Goal: Transaction & Acquisition: Purchase product/service

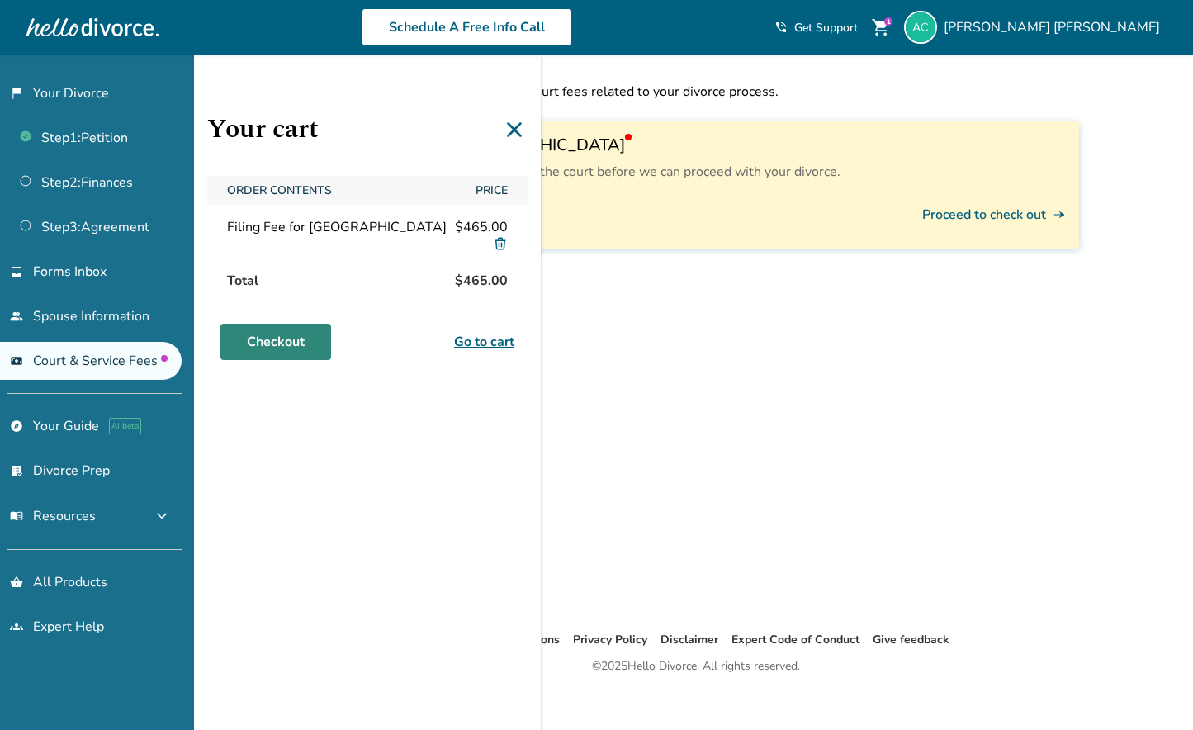
click at [262, 345] on link "Checkout" at bounding box center [275, 342] width 111 height 36
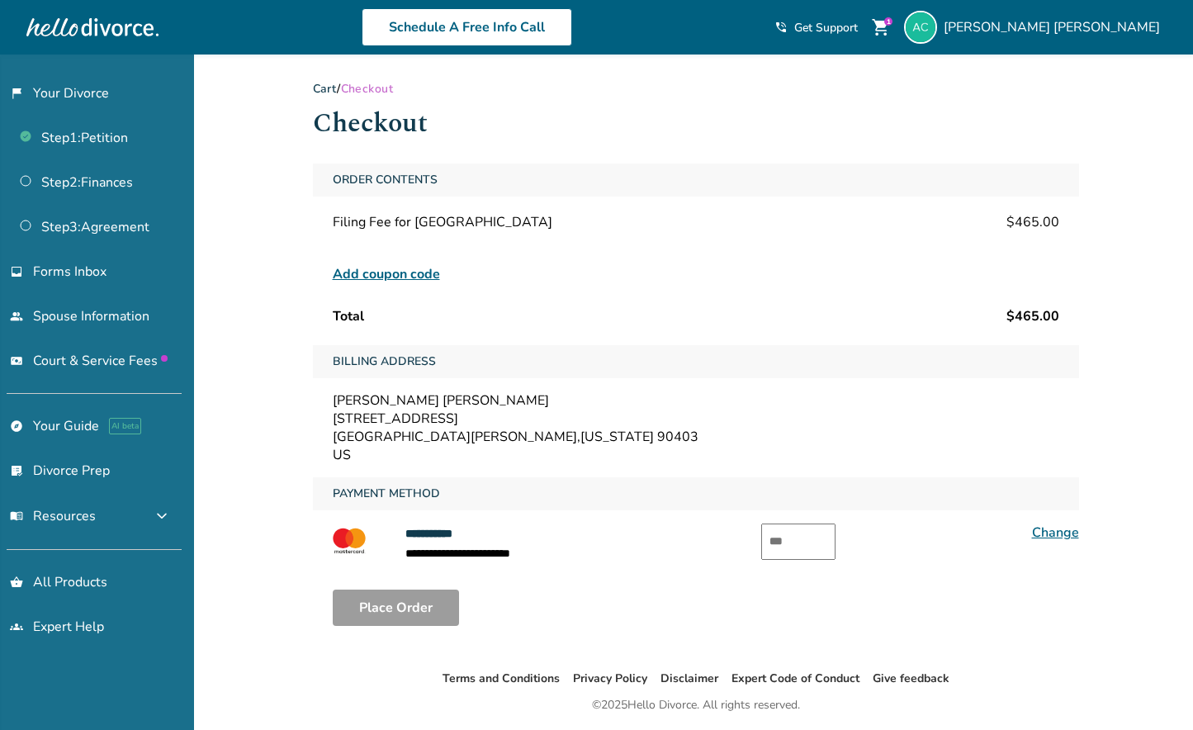
click at [800, 540] on input "text" at bounding box center [798, 542] width 74 height 36
click at [427, 595] on button "Place Order" at bounding box center [396, 608] width 126 height 36
drag, startPoint x: 799, startPoint y: 541, endPoint x: 756, endPoint y: 538, distance: 43.1
click at [756, 538] on div "**********" at bounding box center [696, 544] width 766 height 40
type input "***"
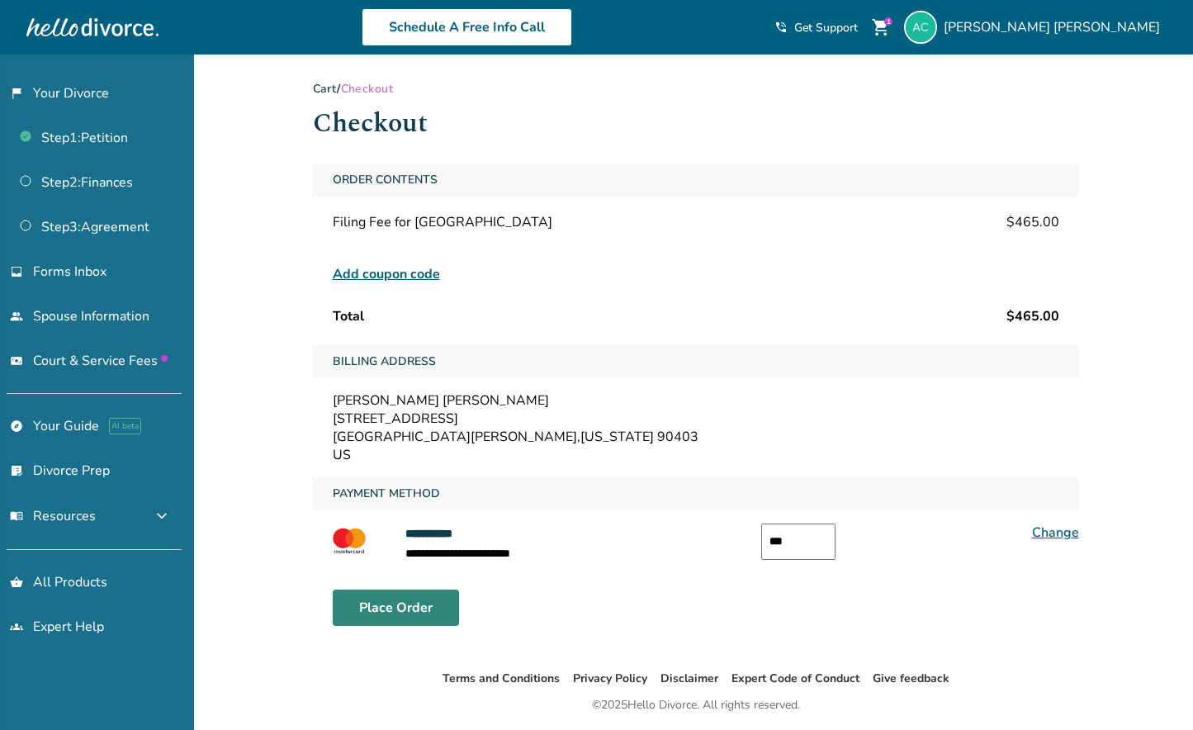
click at [444, 622] on button "Place Order" at bounding box center [396, 608] width 126 height 36
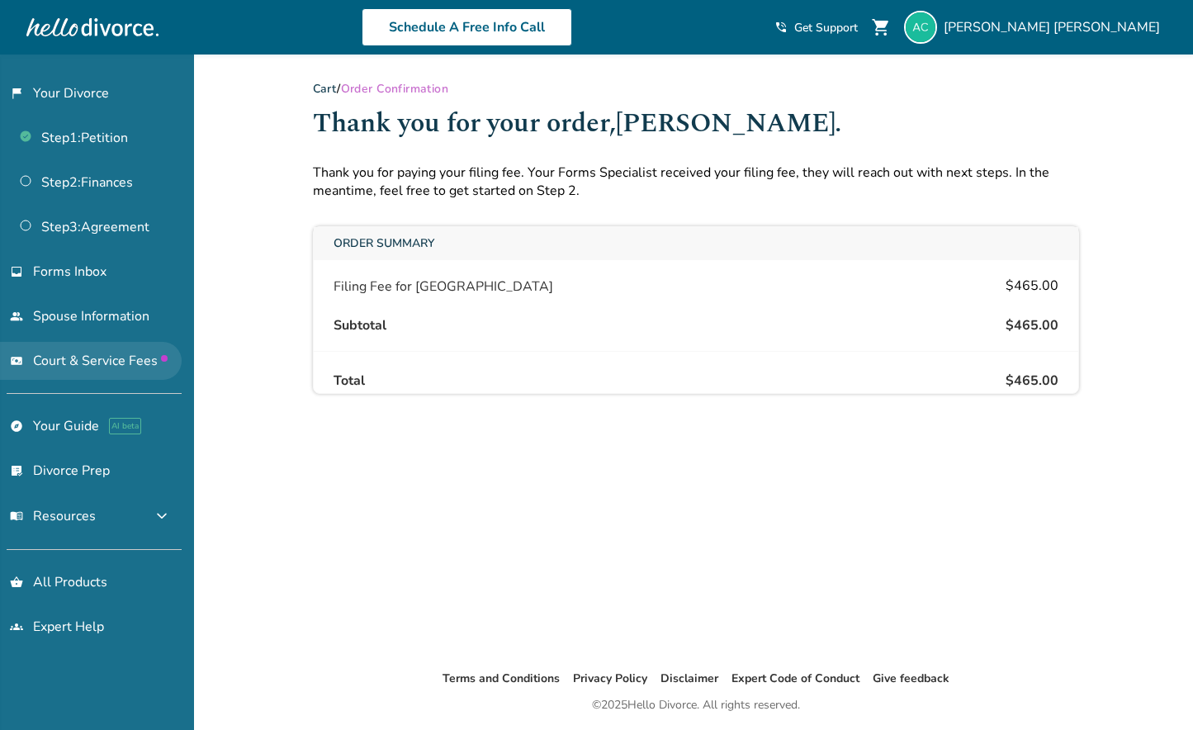
click at [60, 352] on span "Court & Service Fees" at bounding box center [100, 361] width 135 height 18
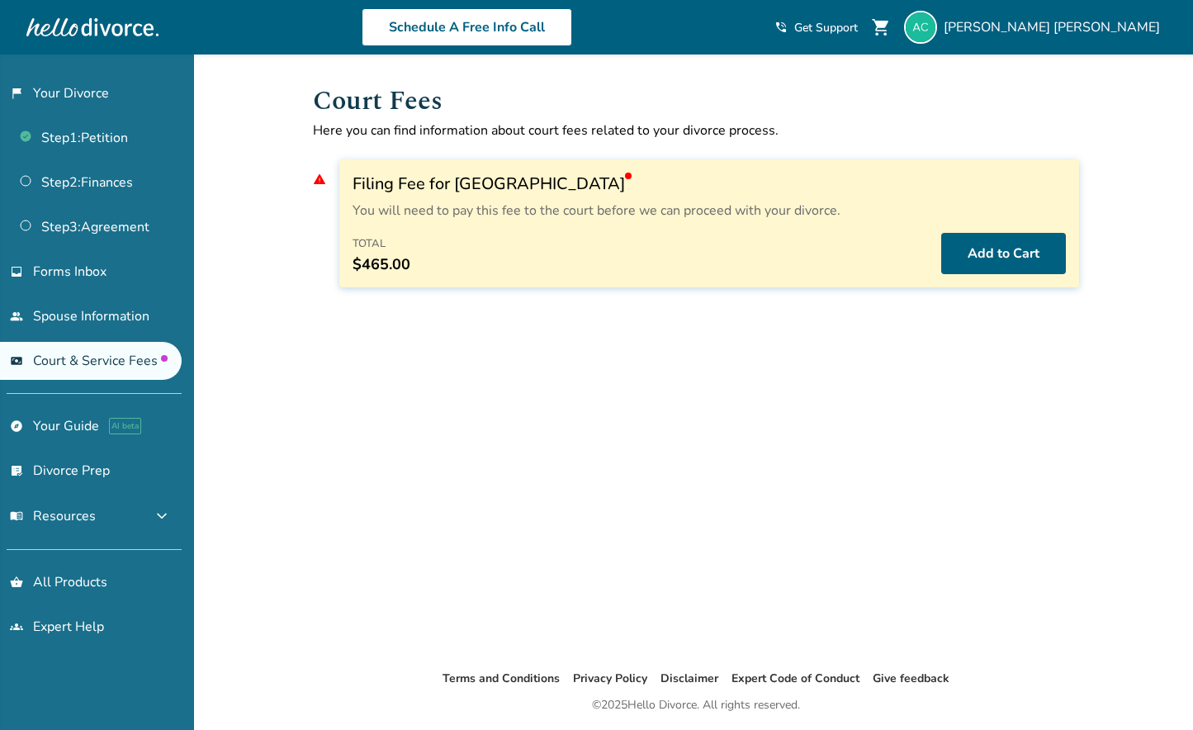
click at [60, 352] on span "Court & Service Fees" at bounding box center [100, 361] width 135 height 18
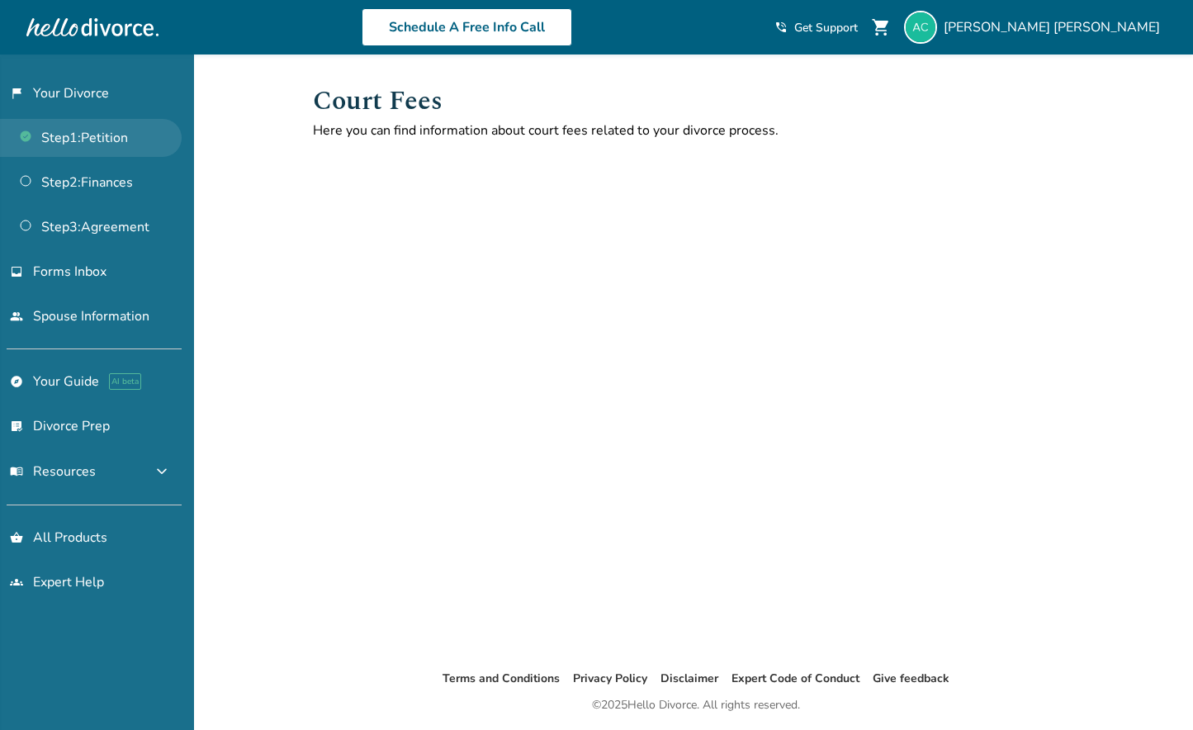
click at [107, 136] on link "Step 1 : Petition" at bounding box center [91, 138] width 182 height 38
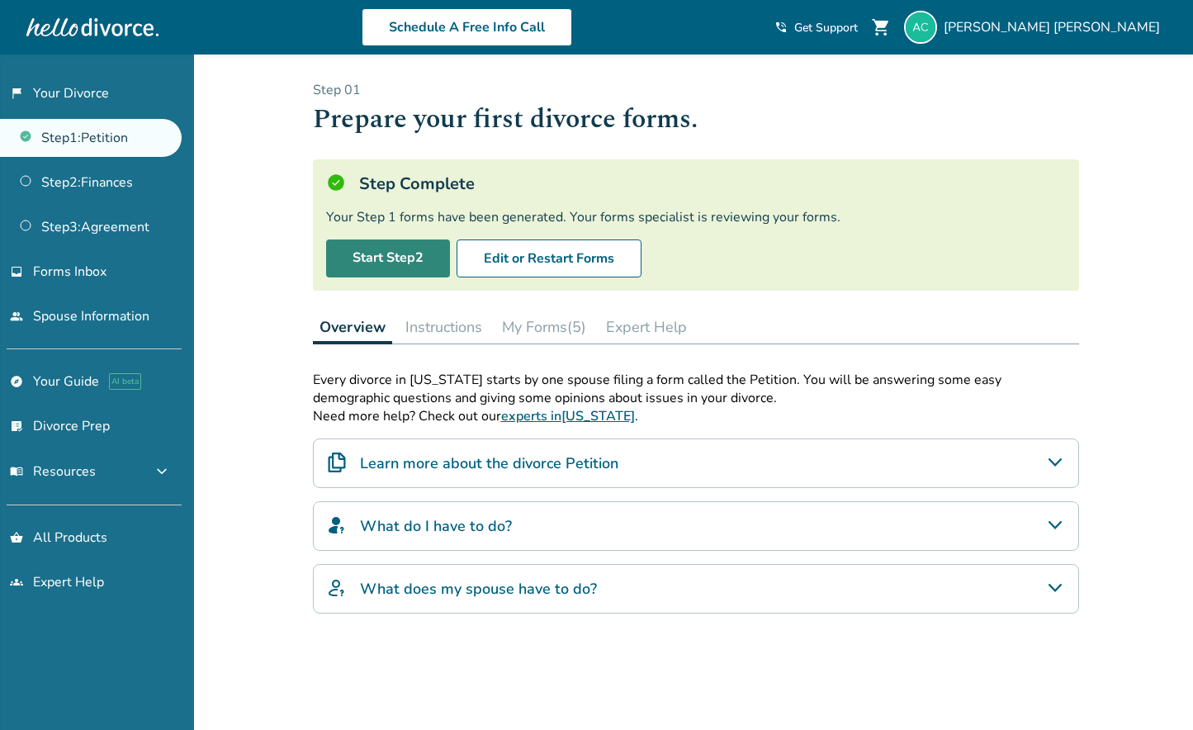
click at [388, 249] on link "Start Step 2" at bounding box center [388, 258] width 124 height 38
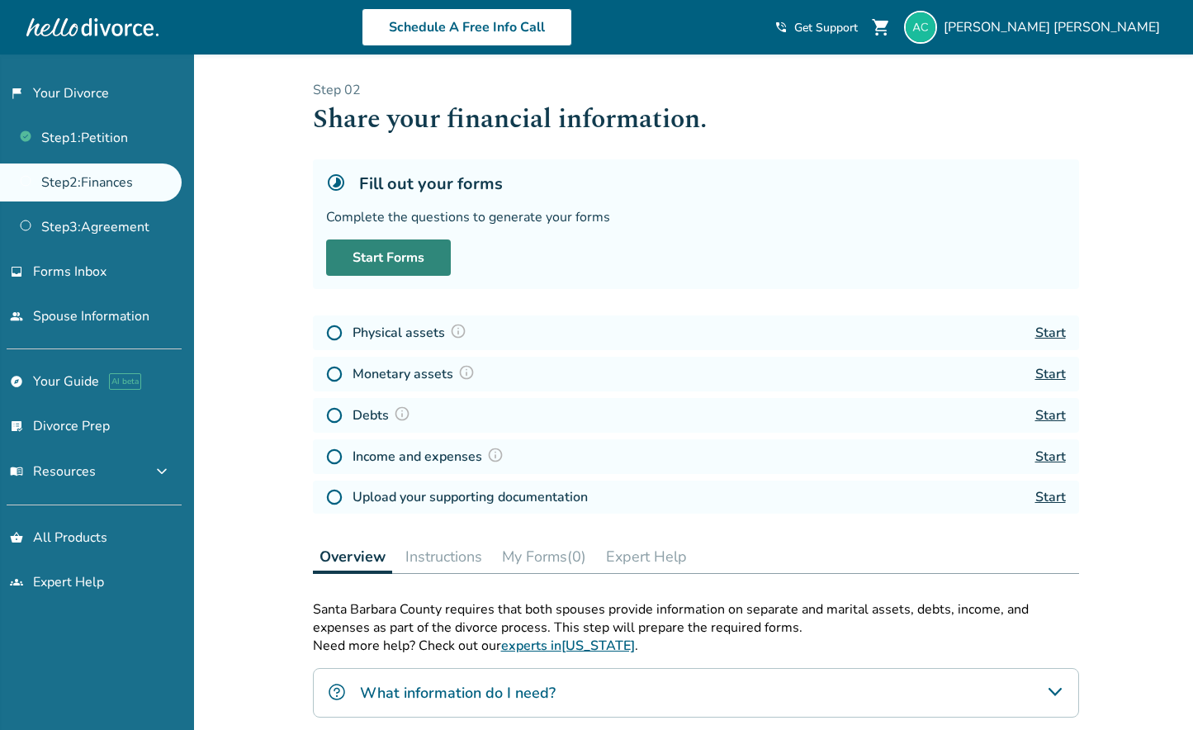
click at [427, 258] on link "Start Forms" at bounding box center [388, 257] width 125 height 36
